Goal: Information Seeking & Learning: Learn about a topic

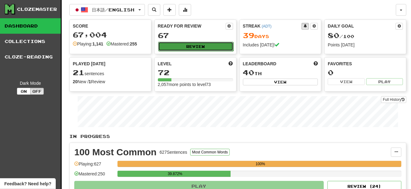
click at [191, 50] on button "Review" at bounding box center [195, 46] width 75 height 9
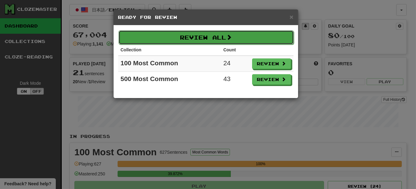
click at [190, 34] on button "Review All" at bounding box center [206, 37] width 175 height 14
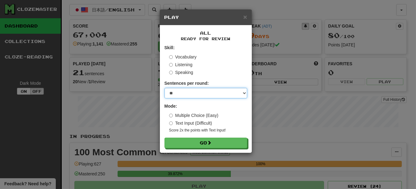
click at [182, 92] on select "* ** ** ** ** ** *** ********" at bounding box center [206, 93] width 83 height 10
select select "**"
click at [165, 89] on select "* ** ** ** ** ** *** ********" at bounding box center [206, 93] width 83 height 10
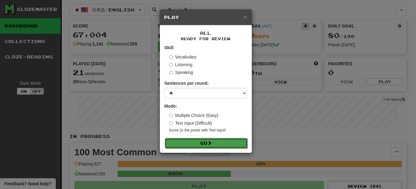
click at [203, 146] on button "Go" at bounding box center [206, 143] width 83 height 10
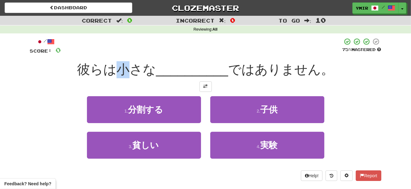
drag, startPoint x: 123, startPoint y: 72, endPoint x: 127, endPoint y: 71, distance: 3.8
click at [127, 71] on span "彼らは小さな" at bounding box center [116, 69] width 79 height 15
copy span "小"
click at [256, 85] on div at bounding box center [206, 86] width 352 height 10
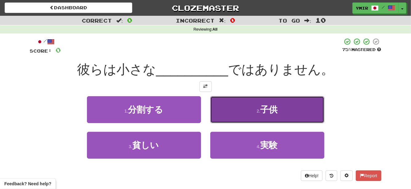
click at [249, 106] on button "2 . 子供" at bounding box center [268, 109] width 114 height 27
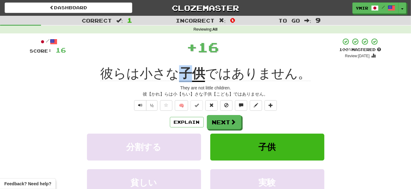
drag, startPoint x: 182, startPoint y: 66, endPoint x: 189, endPoint y: 65, distance: 7.6
click at [189, 65] on div "/ Score: 16 + 16 100 % Mastered Review: [DATE] 彼らは小さな 子供 ではありません。 They are not …" at bounding box center [206, 138] width 352 height 200
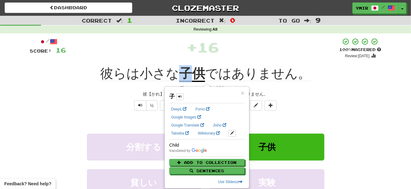
copy u "子"
click at [197, 59] on div "+ 16" at bounding box center [203, 48] width 274 height 21
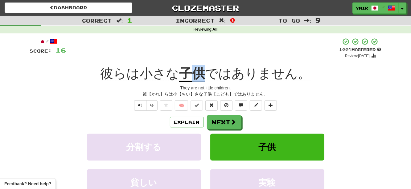
drag, startPoint x: 196, startPoint y: 66, endPoint x: 203, endPoint y: 65, distance: 6.8
click at [203, 65] on div "/ Score: 16 + 16 100 % Mastered Review: [DATE] 彼らは小さな 子供 ではありません。 They are not …" at bounding box center [206, 138] width 352 height 200
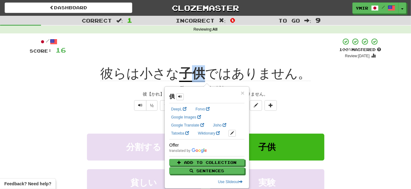
copy u "供"
click at [315, 87] on div "They are not little children." at bounding box center [206, 88] width 352 height 6
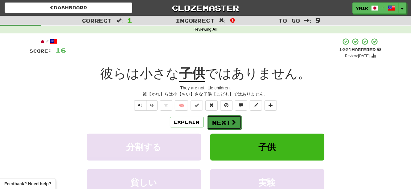
click at [228, 121] on button "Next" at bounding box center [224, 122] width 35 height 14
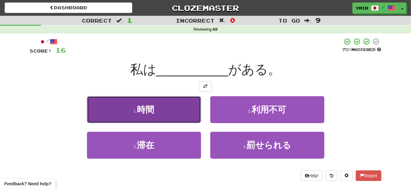
click at [169, 115] on button "1 . 時間" at bounding box center [144, 109] width 114 height 27
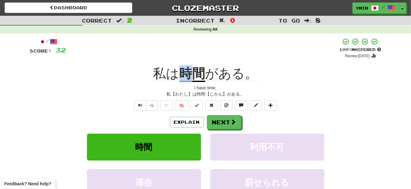
drag, startPoint x: 182, startPoint y: 66, endPoint x: 190, endPoint y: 66, distance: 7.7
click at [190, 66] on div "/ Score: 32 + 16 100 % Mastered Review: 2025-11-15 私は 時間 がある。 I have time. 私【わた…" at bounding box center [206, 138] width 352 height 200
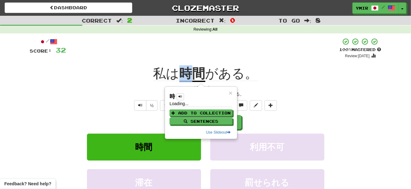
copy u "時"
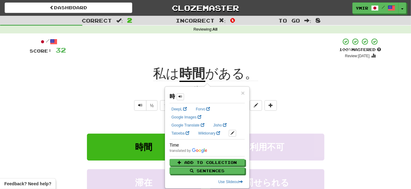
click at [88, 105] on div "½ 🧠" at bounding box center [206, 105] width 352 height 10
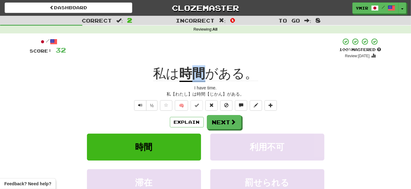
drag, startPoint x: 195, startPoint y: 64, endPoint x: 201, endPoint y: 64, distance: 5.9
click at [201, 64] on div "/ Score: 32 + 16 100 % Mastered Review: 2025-11-15 私は 時間 がある。 I have time. 私【わた…" at bounding box center [206, 138] width 352 height 200
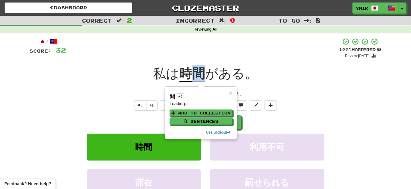
copy u "間"
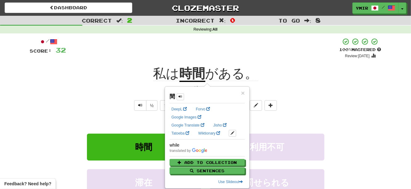
click at [114, 106] on div "½ 🧠" at bounding box center [206, 105] width 352 height 10
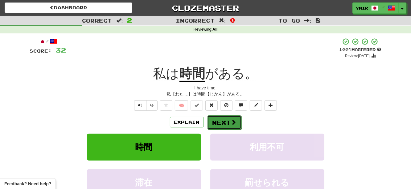
click at [232, 127] on button "Next" at bounding box center [224, 122] width 35 height 14
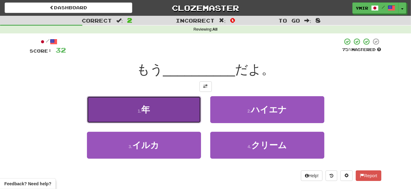
click at [140, 107] on button "1 . 年" at bounding box center [144, 109] width 114 height 27
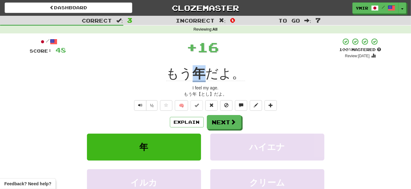
drag, startPoint x: 194, startPoint y: 66, endPoint x: 202, endPoint y: 65, distance: 7.2
click at [202, 65] on div "/ Score: 48 + 16 100 % Mastered Review: 2025-11-15 もう 年 だよ。 I feel my age. もう年【…" at bounding box center [206, 138] width 352 height 200
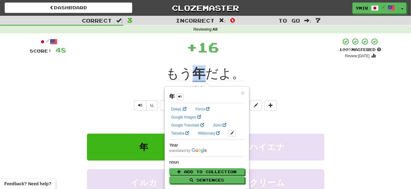
copy u "年"
click at [116, 66] on div "/ Score: 48 + 16 100 % Mastered Review: 2025-11-15 もう 年 だよ。 I feel my age. もう年【…" at bounding box center [206, 138] width 352 height 200
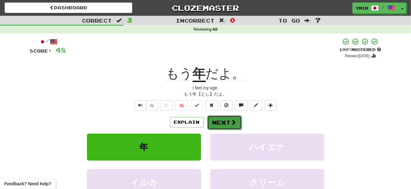
click at [226, 124] on button "Next" at bounding box center [224, 122] width 35 height 14
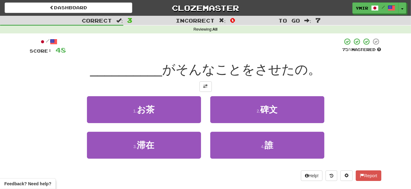
click at [204, 114] on div "1 . お茶" at bounding box center [143, 114] width 123 height 36
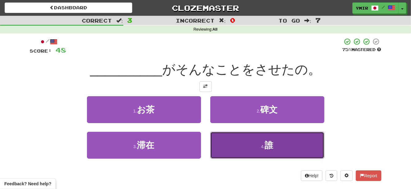
click at [249, 155] on button "4 . 誰" at bounding box center [268, 145] width 114 height 27
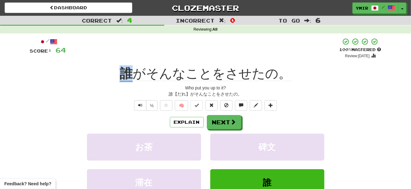
drag, startPoint x: 123, startPoint y: 65, endPoint x: 132, endPoint y: 65, distance: 8.0
click at [132, 65] on div "/ Score: 64 + 16 100 % Mastered Review: 2025-11-15 誰 がそんなことをさせたの。 Who put you u…" at bounding box center [206, 138] width 352 height 200
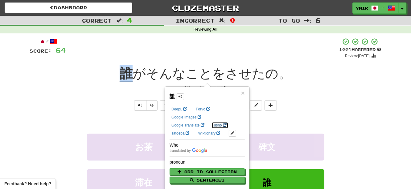
click at [225, 127] on link "Jisho" at bounding box center [220, 125] width 17 height 7
click at [124, 114] on div "/ Score: 64 + 16 100 % Mastered Review: 2025-11-15 誰 がそんなことをさせたの。 Who put you u…" at bounding box center [206, 138] width 352 height 200
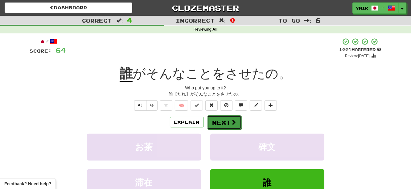
click at [229, 128] on button "Next" at bounding box center [224, 122] width 35 height 14
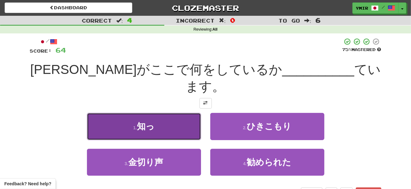
click at [188, 113] on button "1 . 知っ" at bounding box center [144, 126] width 114 height 27
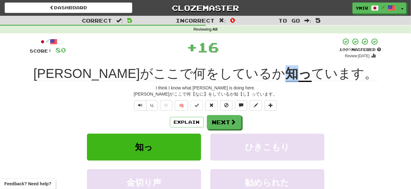
drag, startPoint x: 245, startPoint y: 65, endPoint x: 253, endPoint y: 65, distance: 7.1
click at [253, 65] on div "/ Score: 80 + 16 100 % Mastered Review: 2025-11-15 トムがここで何をしているか 知っ ています。 I thi…" at bounding box center [206, 138] width 352 height 200
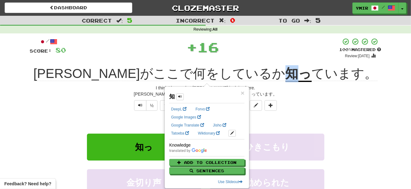
copy u "知"
click at [120, 106] on div "½ 🧠" at bounding box center [206, 105] width 352 height 10
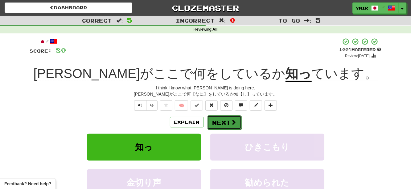
click at [233, 123] on span at bounding box center [234, 122] width 6 height 6
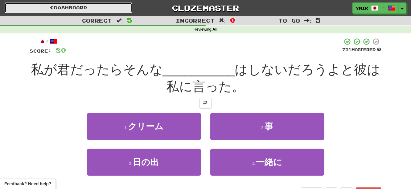
click at [102, 5] on link "Dashboard" at bounding box center [69, 7] width 128 height 10
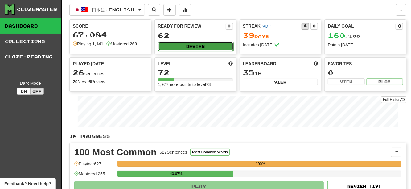
click at [199, 43] on button "Review" at bounding box center [195, 46] width 75 height 9
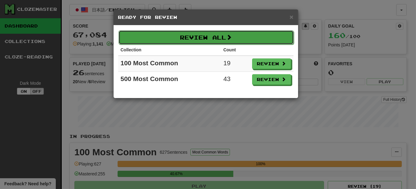
click at [232, 34] on span at bounding box center [230, 37] width 6 height 6
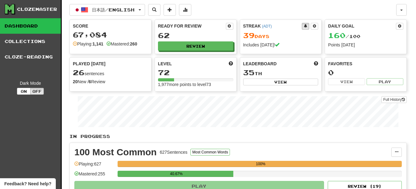
select select "**"
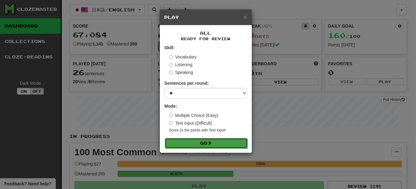
click at [212, 142] on span at bounding box center [210, 142] width 4 height 4
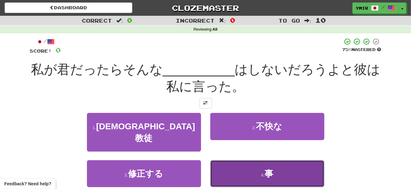
click at [248, 165] on button "4 . 事" at bounding box center [268, 173] width 114 height 27
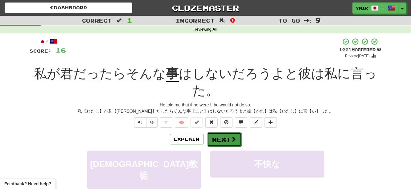
click at [217, 139] on button "Next" at bounding box center [224, 139] width 35 height 14
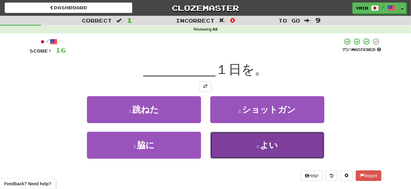
click at [227, 138] on button "4 . よい" at bounding box center [268, 145] width 114 height 27
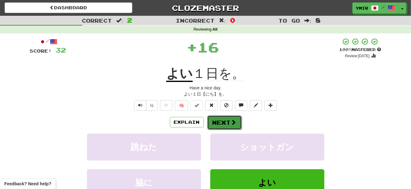
click at [220, 122] on button "Next" at bounding box center [224, 122] width 35 height 14
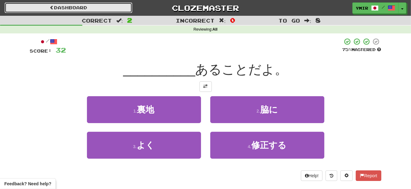
click at [61, 5] on link "Dashboard" at bounding box center [69, 7] width 128 height 10
